Goal: Navigation & Orientation: Find specific page/section

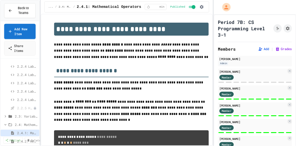
scroll to position [238, 0]
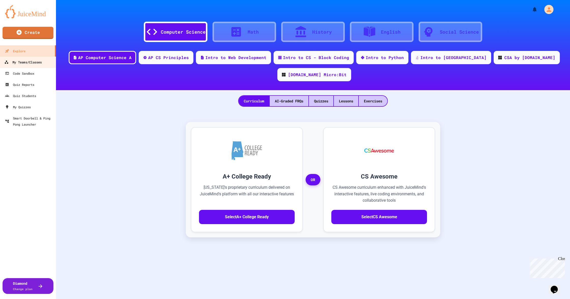
click at [34, 64] on div "My Teams/Classes" at bounding box center [22, 62] width 37 height 6
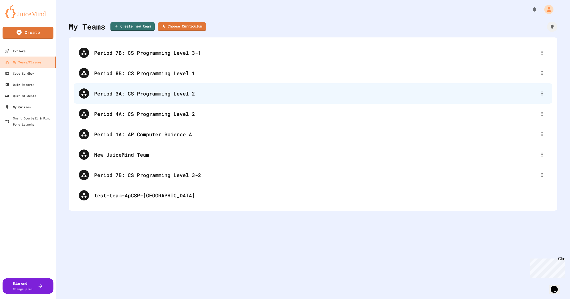
click at [186, 92] on div "Period 3A: CS Programming Level 2" at bounding box center [315, 94] width 443 height 8
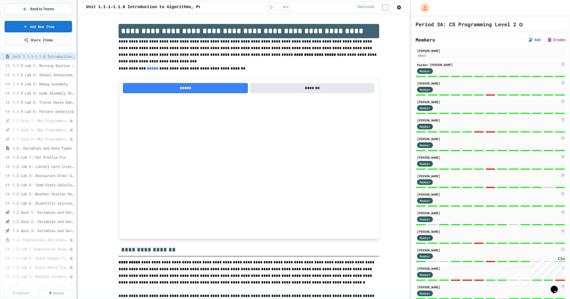
click at [202, 109] on div "Back to Teams Add New Item Share Items Unit 1.1.1-1.1.8 Introduction to Algorit…" at bounding box center [285, 149] width 570 height 299
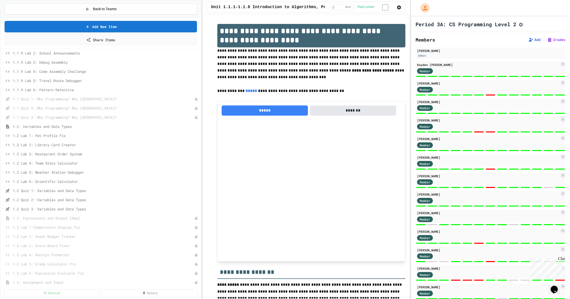
scroll to position [34, 0]
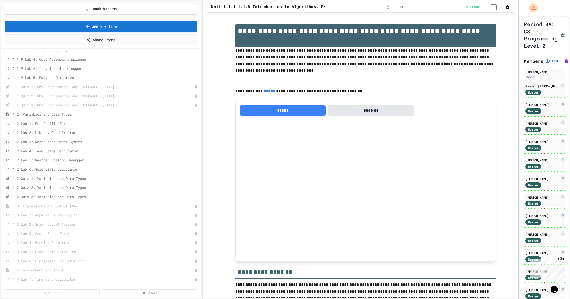
click at [520, 126] on div "Back to Teams Add New Item Share Items 1.1.9 Lab 2: School Announcements 1.1.9 …" at bounding box center [285, 149] width 570 height 299
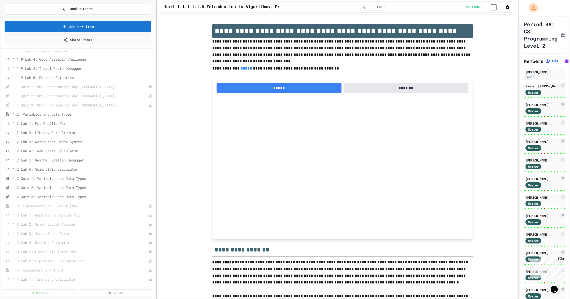
click at [156, 140] on div at bounding box center [156, 149] width 1 height 299
click at [44, 131] on span "1.3. Expressions and Output [New]" at bounding box center [78, 130] width 131 height 5
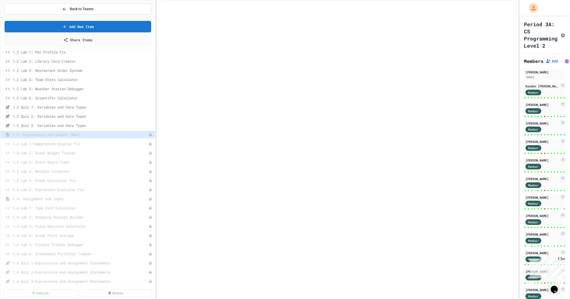
select select "***"
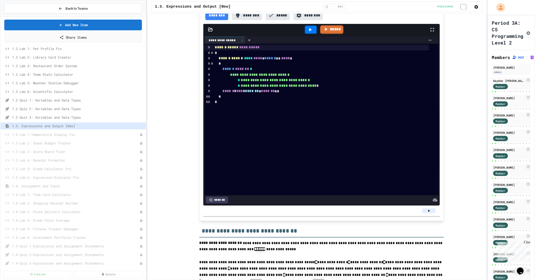
scroll to position [407, 0]
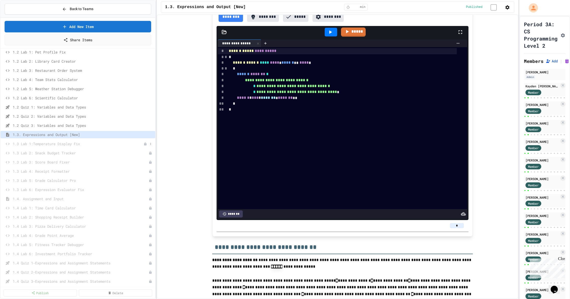
click at [80, 145] on span "1.3 Lab 1:Temperature Display Fix" at bounding box center [78, 143] width 131 height 5
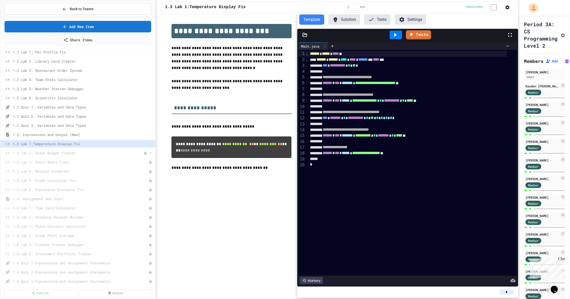
click at [60, 151] on span "1.3 Lab 2: Snack Budget Tracker" at bounding box center [78, 152] width 131 height 5
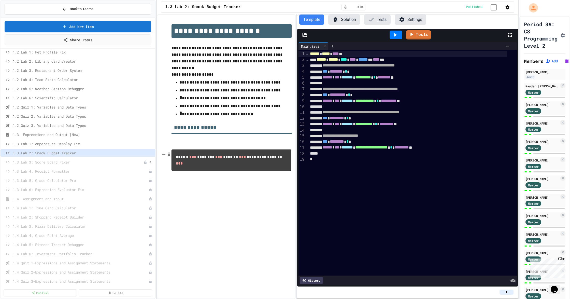
click at [68, 163] on span "1.3 Lab 3: Score Board Fixer" at bounding box center [78, 161] width 131 height 5
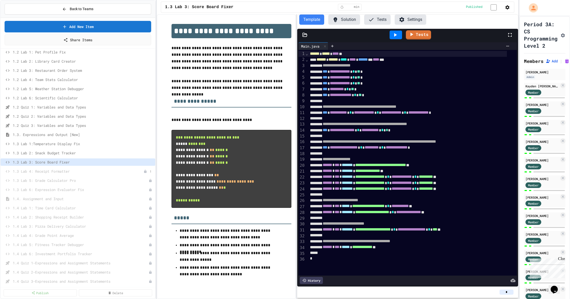
click at [54, 168] on div "1.3 Lab 4: Receipt Formatter" at bounding box center [78, 171] width 155 height 7
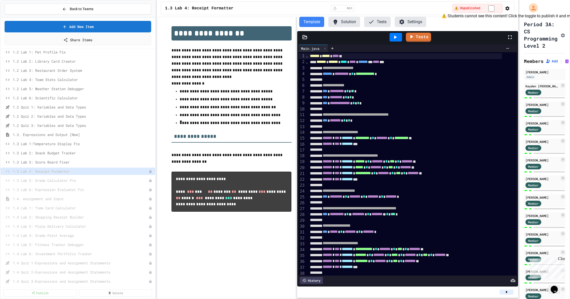
click at [489, 12] on div "⚠️ Unpublished" at bounding box center [477, 8] width 51 height 9
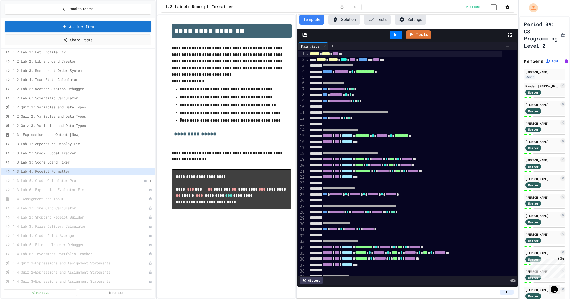
click at [83, 178] on span "1.3 Lab 5: Grade Calculator Pro" at bounding box center [78, 180] width 131 height 5
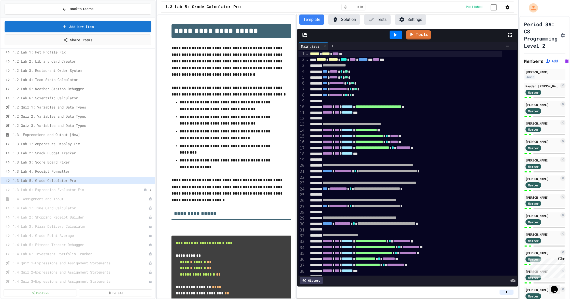
click at [62, 188] on span "1.3 Lab 6: Expression Evaluator Fix" at bounding box center [78, 189] width 131 height 5
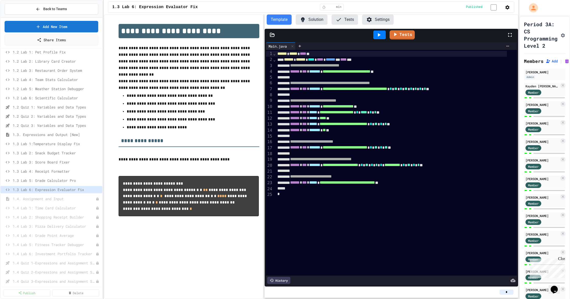
click at [104, 132] on div "Back to Teams Add New Item Share Items 1.2. Variables and Data Types 1.2 Lab 1:…" at bounding box center [285, 149] width 570 height 299
click at [40, 135] on span "1.3. Expressions and Output [New]" at bounding box center [54, 134] width 82 height 5
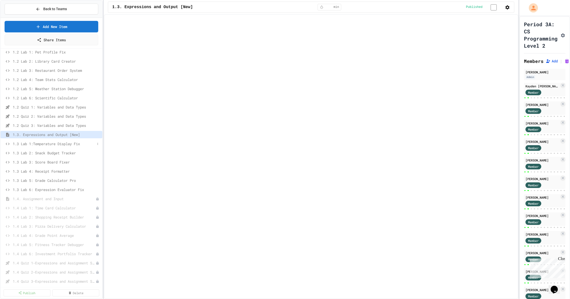
select select "***"
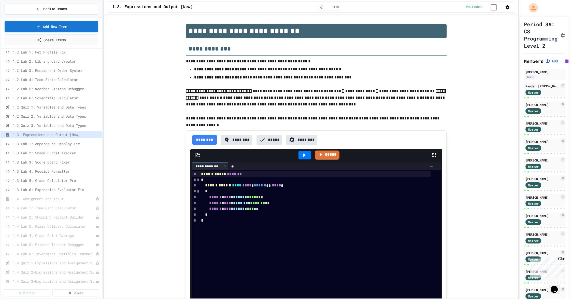
drag, startPoint x: 488, startPoint y: 97, endPoint x: 486, endPoint y: 94, distance: 3.7
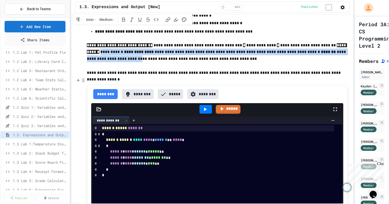
scroll to position [23, 0]
